Goal: Navigation & Orientation: Find specific page/section

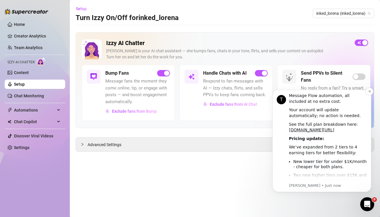
scroll to position [174, 0]
click at [315, 128] on link "[DOMAIN_NAME][URL]" at bounding box center [311, 130] width 45 height 5
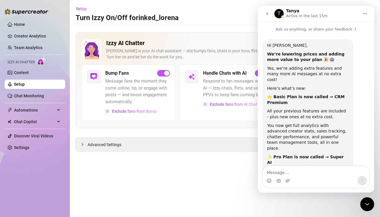
scroll to position [171, 0]
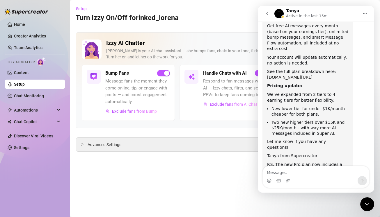
click at [306, 75] on link "[DOMAIN_NAME][URL]" at bounding box center [289, 77] width 45 height 5
click at [267, 13] on icon "go back" at bounding box center [267, 13] width 2 height 3
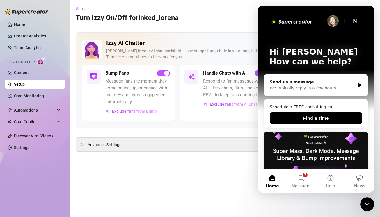
click at [367, 205] on icon "Close Intercom Messenger" at bounding box center [367, 204] width 7 height 7
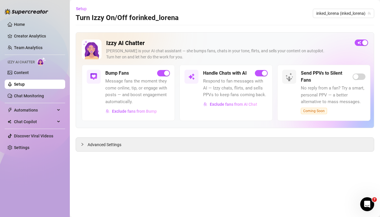
scroll to position [0, 0]
click at [265, 73] on div "button" at bounding box center [264, 73] width 5 height 5
click at [25, 25] on link "Home" at bounding box center [19, 24] width 11 height 5
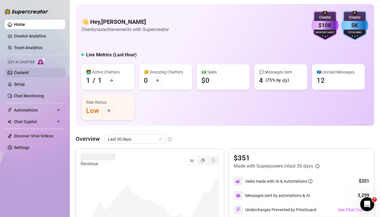
click at [29, 72] on link "Content" at bounding box center [21, 72] width 15 height 5
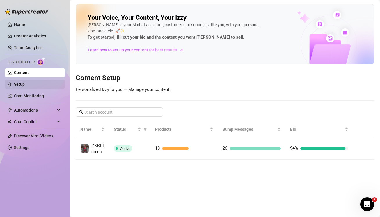
click at [25, 82] on link "Setup" at bounding box center [19, 84] width 11 height 5
